Goal: Check status

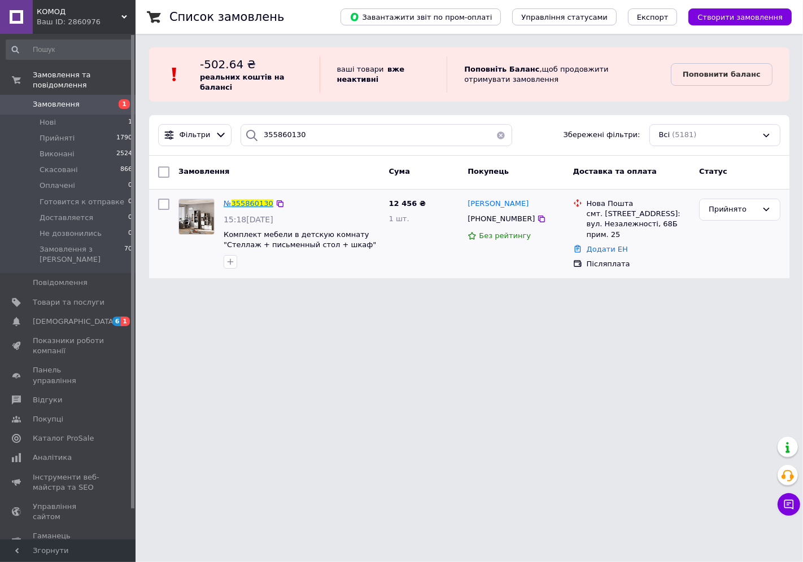
type input "355860130"
click at [247, 204] on span "355860130" at bounding box center [253, 203] width 42 height 8
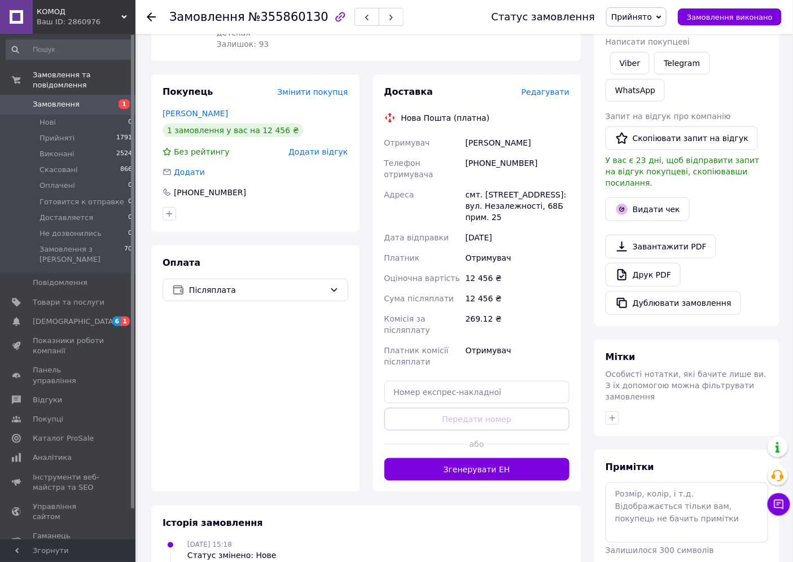
scroll to position [185, 0]
click at [446, 381] on input "text" at bounding box center [478, 392] width 186 height 23
paste input "20451225272058"
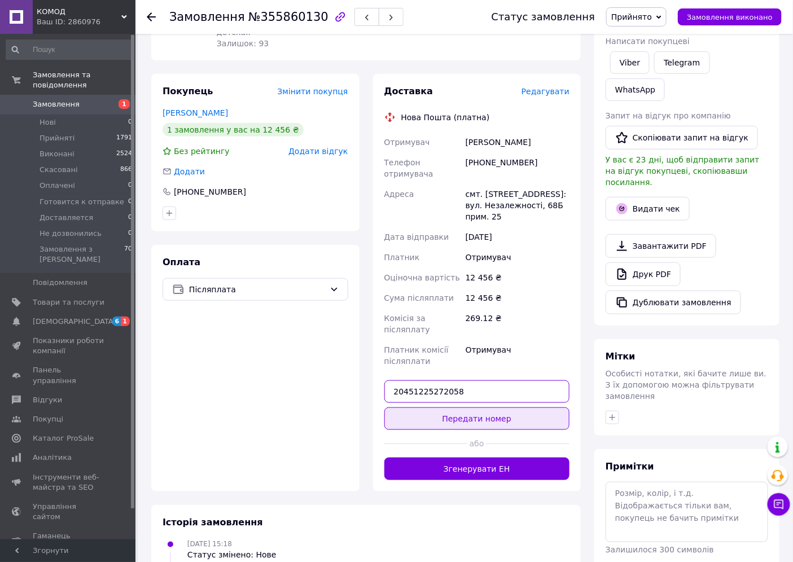
type input "20451225272058"
click at [447, 408] on button "Передати номер" at bounding box center [478, 419] width 186 height 23
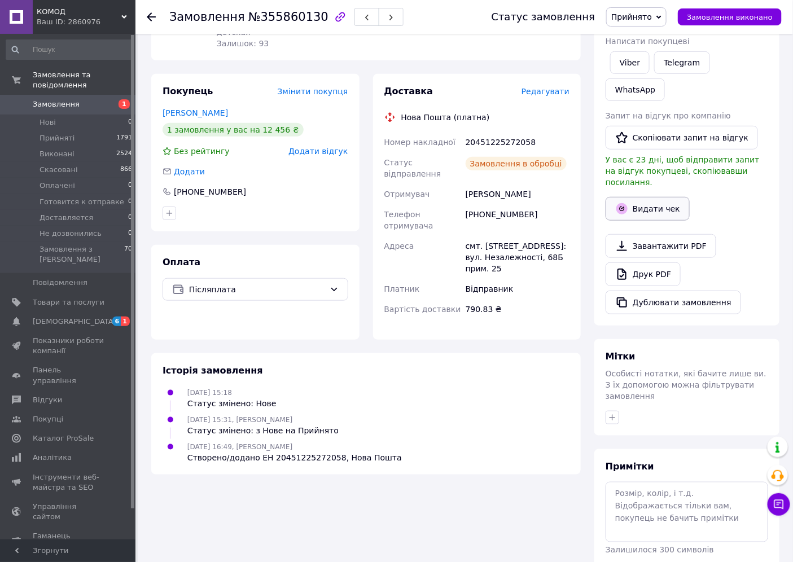
click at [625, 203] on icon "button" at bounding box center [622, 208] width 11 height 11
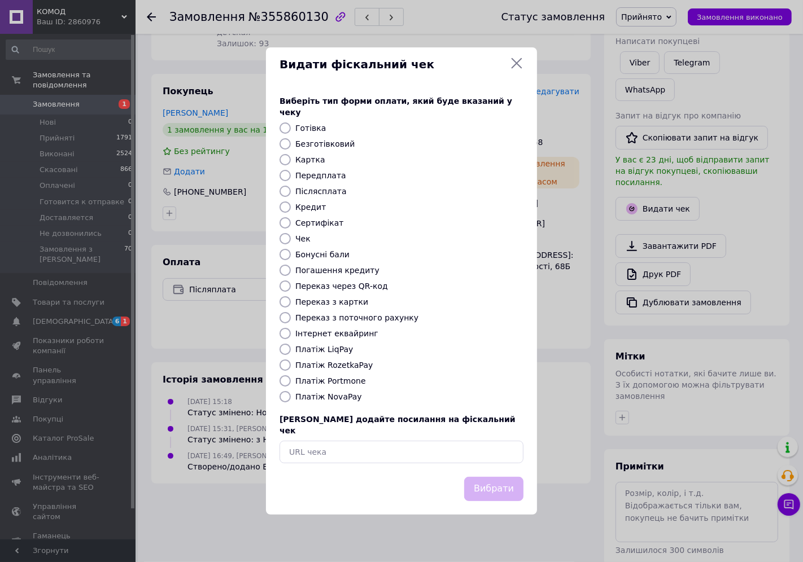
click at [285, 397] on input "Платіж NovaPay" at bounding box center [285, 396] width 11 height 11
radio input "true"
click at [490, 480] on button "Вибрати" at bounding box center [493, 489] width 59 height 24
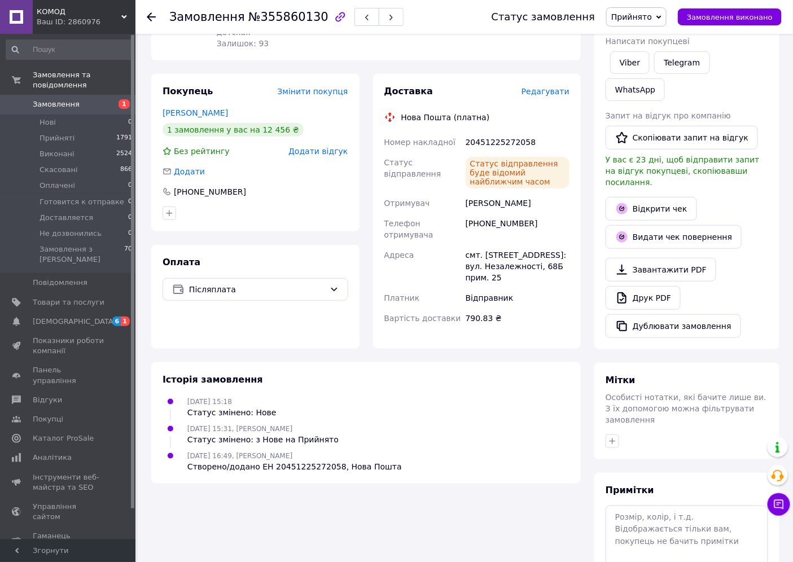
click at [151, 17] on use at bounding box center [151, 16] width 9 height 9
